Goal: Transaction & Acquisition: Purchase product/service

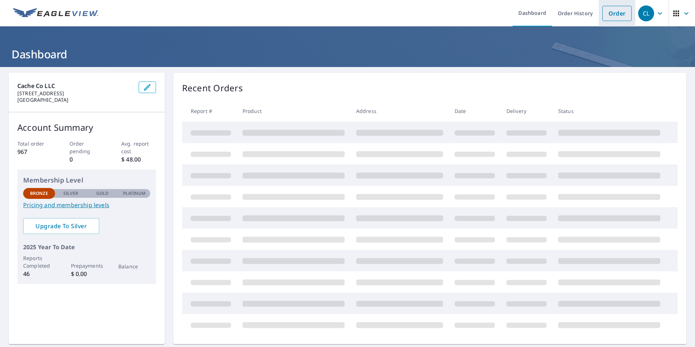
click at [614, 14] on link "Order" at bounding box center [616, 13] width 29 height 15
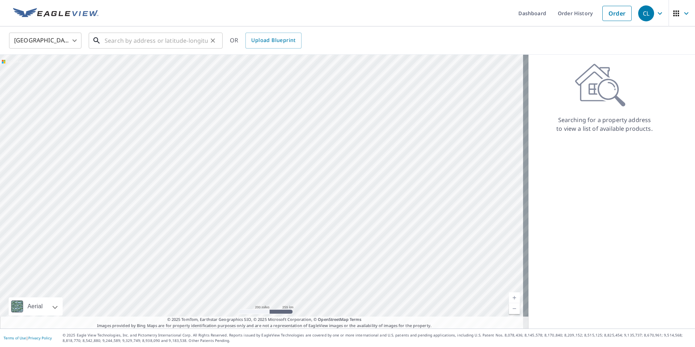
click at [124, 39] on input "text" at bounding box center [156, 40] width 103 height 20
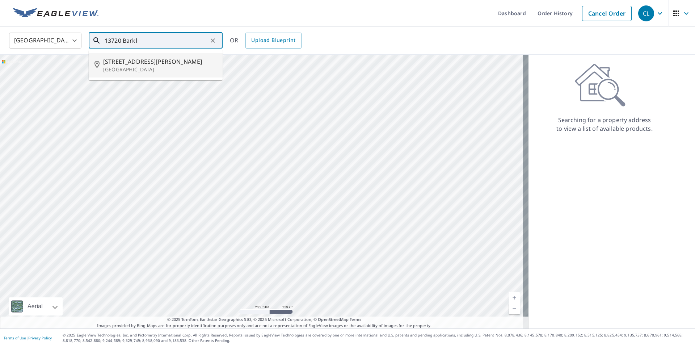
click at [147, 62] on span "[STREET_ADDRESS][PERSON_NAME]" at bounding box center [160, 61] width 114 height 9
type input "[STREET_ADDRESS][PERSON_NAME]"
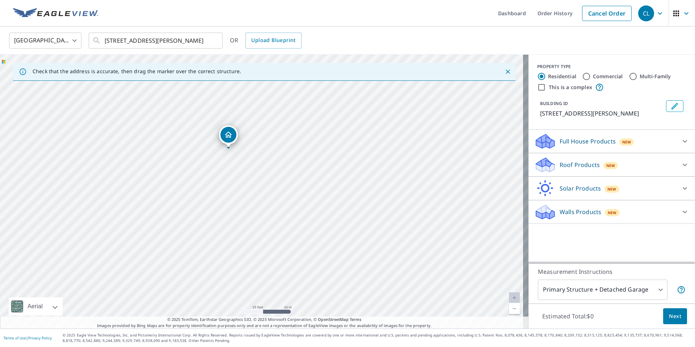
drag, startPoint x: 285, startPoint y: 253, endPoint x: 280, endPoint y: 171, distance: 81.6
click at [280, 171] on div "[STREET_ADDRESS][PERSON_NAME]" at bounding box center [264, 192] width 528 height 274
click at [682, 166] on icon at bounding box center [684, 165] width 4 height 3
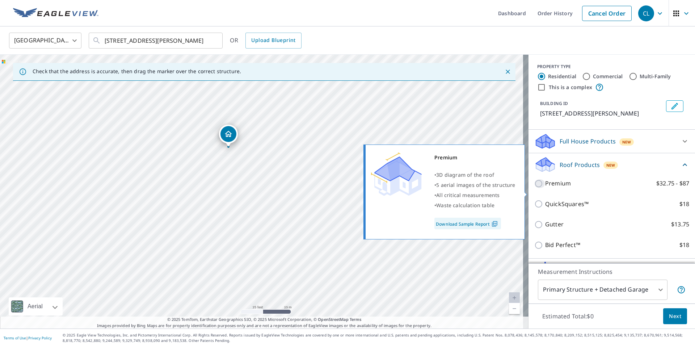
click at [534, 188] on input "Premium $32.75 - $87" at bounding box center [539, 183] width 11 height 9
checkbox input "true"
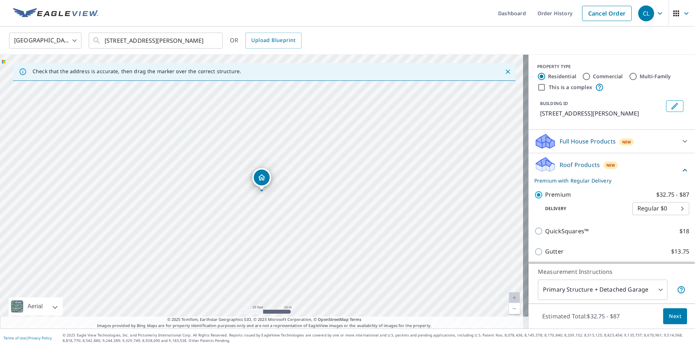
click at [670, 318] on span "Next" at bounding box center [675, 316] width 12 height 9
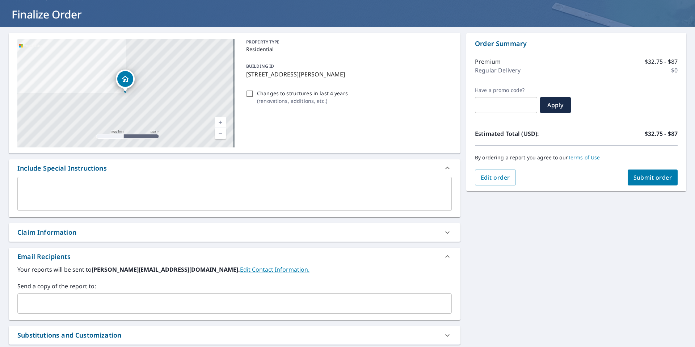
scroll to position [109, 0]
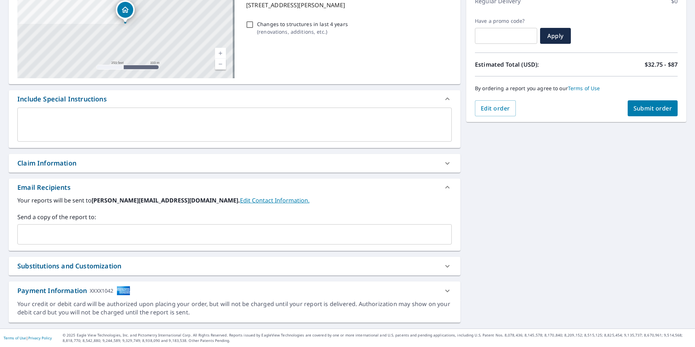
click at [89, 241] on div "​" at bounding box center [234, 234] width 434 height 20
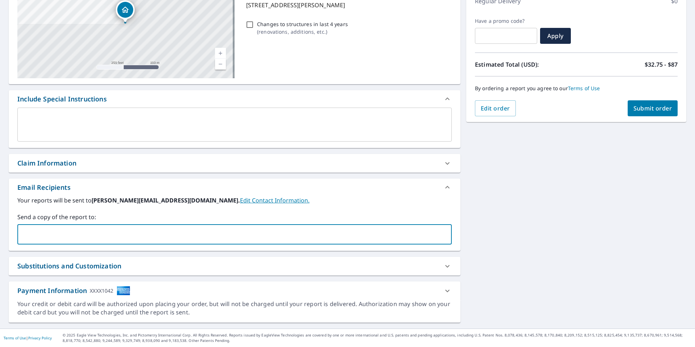
click at [90, 237] on input "text" at bounding box center [229, 234] width 417 height 14
type input "[PERSON_NAME][EMAIL_ADDRESS][DOMAIN_NAME]"
click at [661, 111] on span "Submit order" at bounding box center [652, 108] width 39 height 8
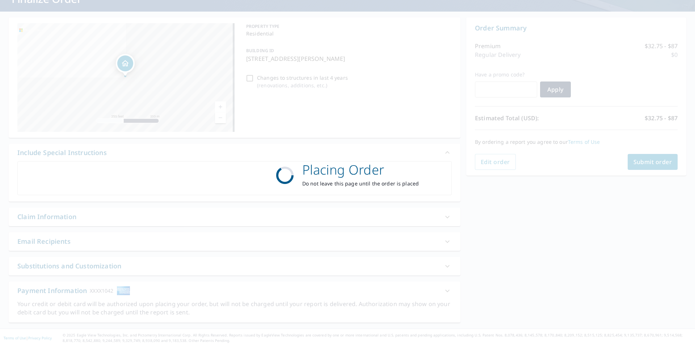
scroll to position [55, 0]
